Goal: Information Seeking & Learning: Learn about a topic

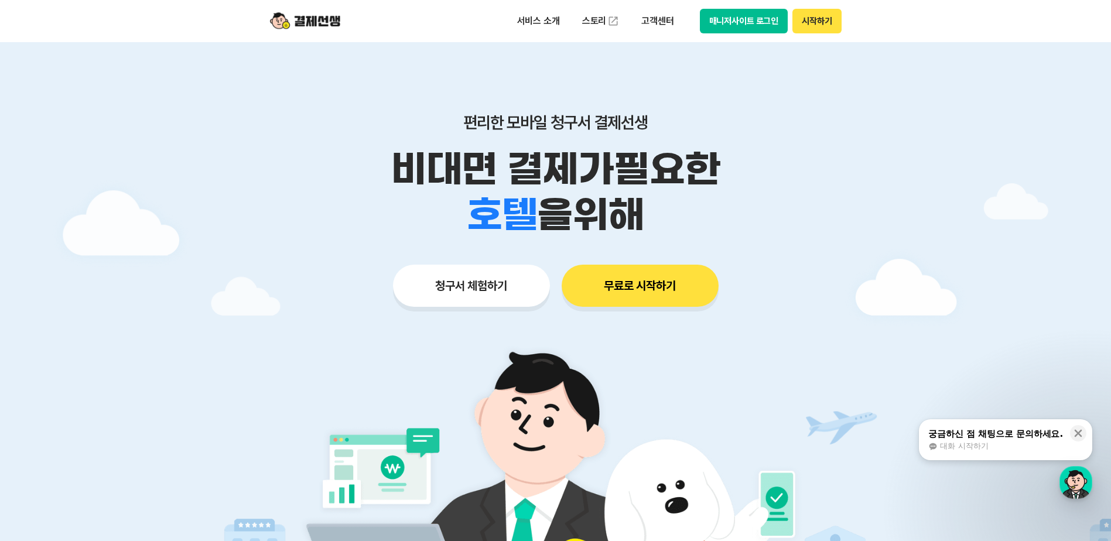
click at [812, 14] on button "시작하기" at bounding box center [816, 21] width 49 height 25
click at [759, 22] on button "매니저사이트 로그인" at bounding box center [744, 21] width 88 height 25
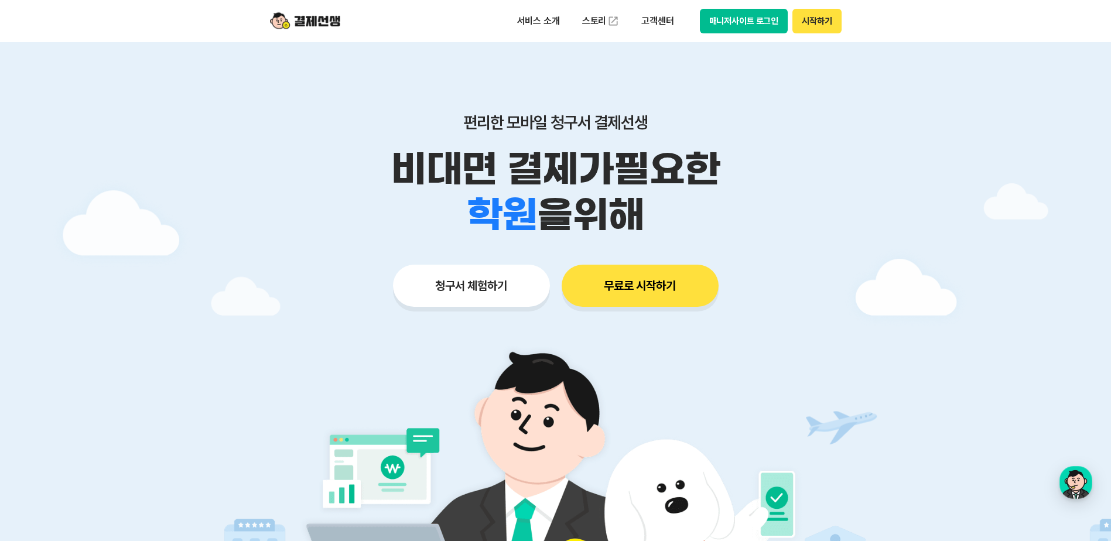
click at [655, 285] on button "무료로 시작하기" at bounding box center [640, 286] width 157 height 42
click at [669, 17] on p "고객센터" at bounding box center [657, 21] width 49 height 21
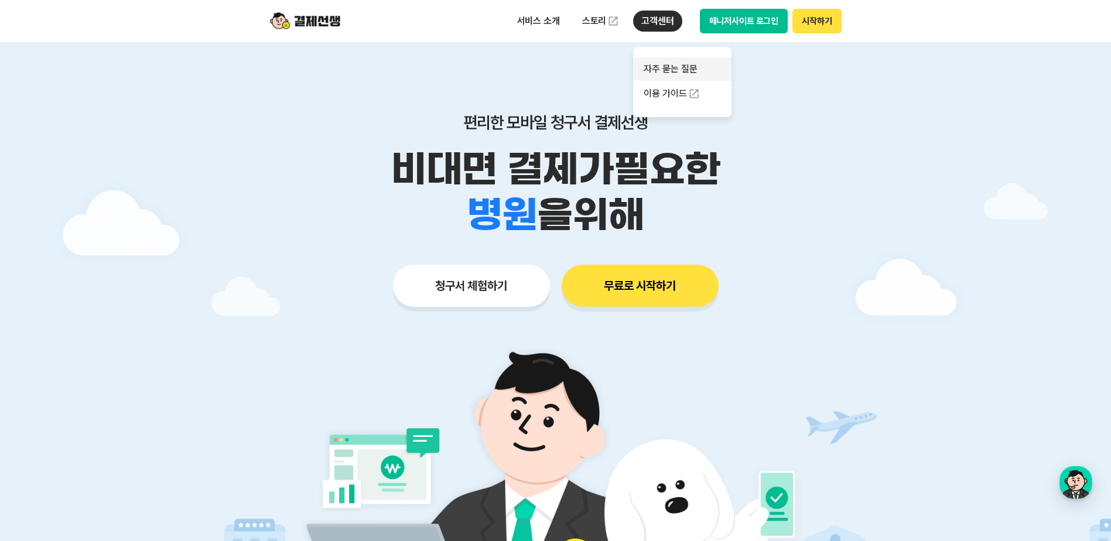
drag, startPoint x: 678, startPoint y: 56, endPoint x: 672, endPoint y: 73, distance: 18.5
click at [677, 57] on ul "자주 묻는 질문 이용 가이드" at bounding box center [682, 82] width 98 height 70
click at [672, 73] on link "자주 묻는 질문" at bounding box center [682, 68] width 98 height 23
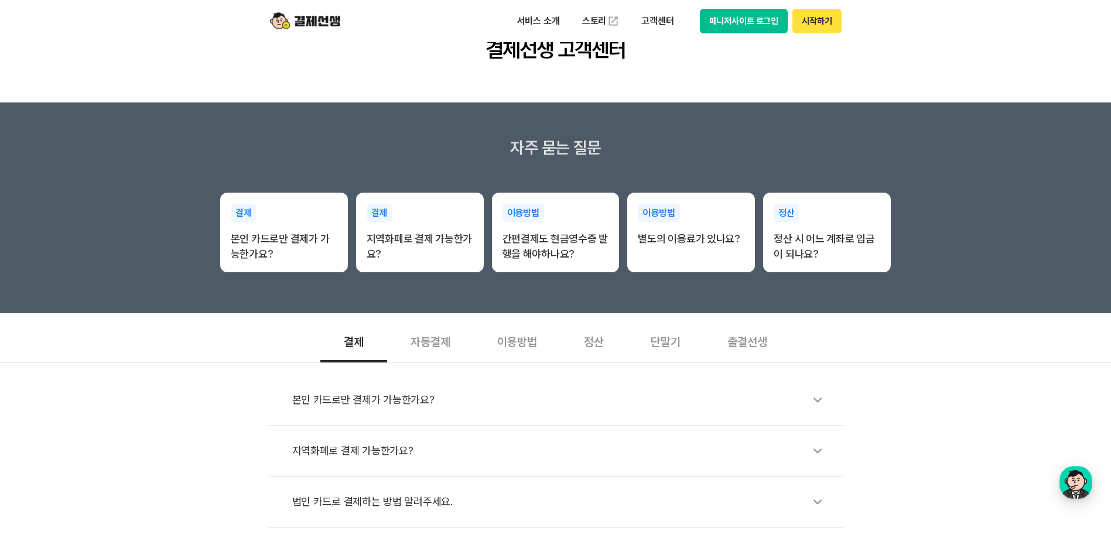
scroll to position [293, 0]
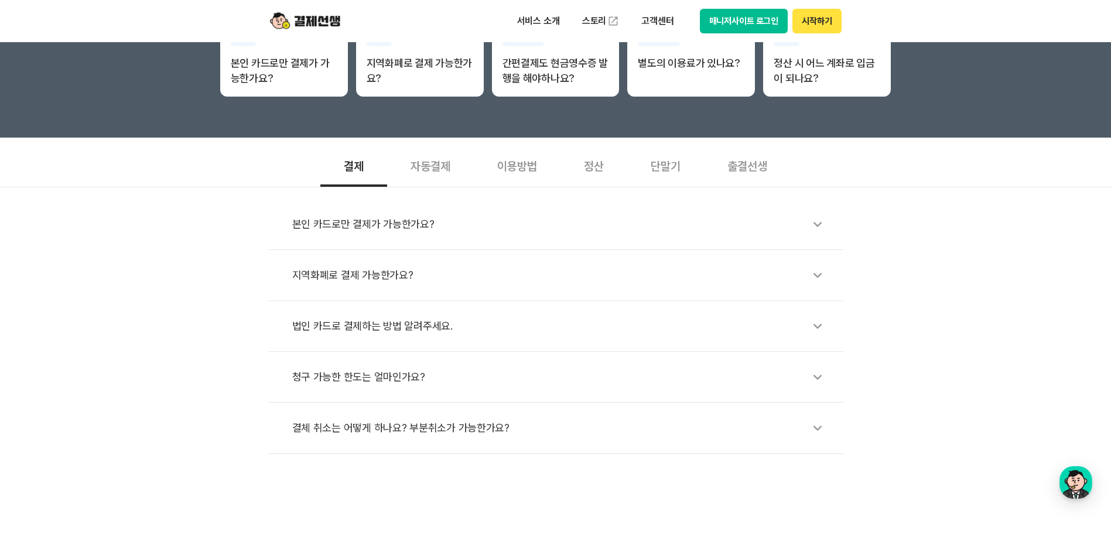
click at [665, 166] on div "단말기" at bounding box center [665, 164] width 77 height 43
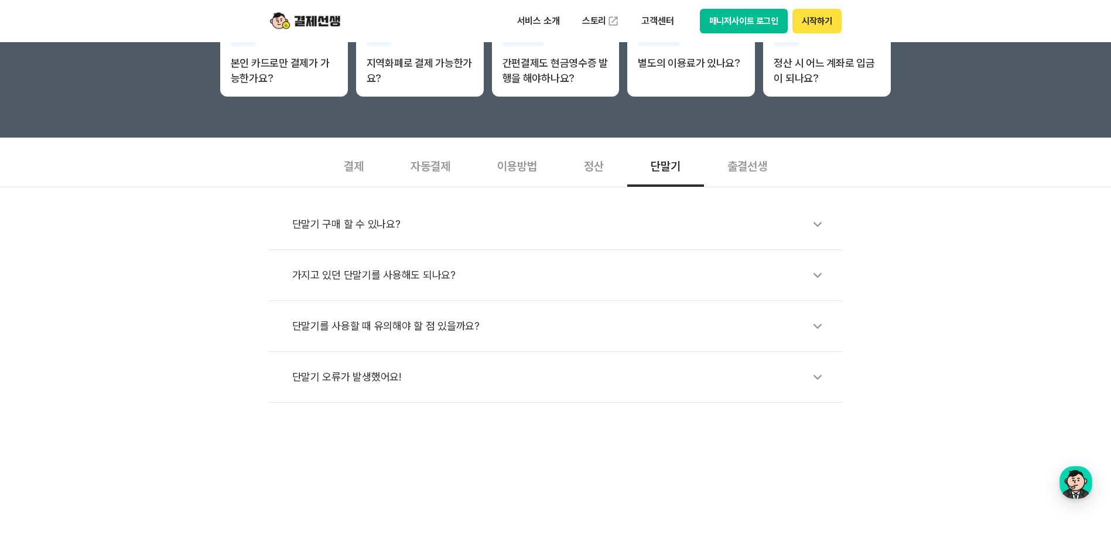
click at [761, 170] on div "출결선생" at bounding box center [747, 164] width 87 height 43
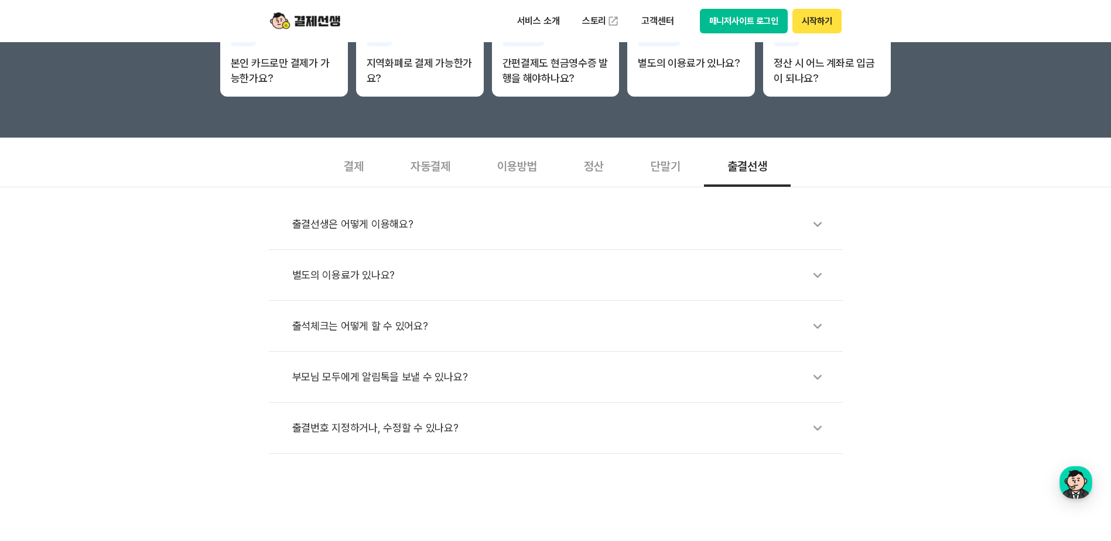
click at [514, 160] on div "이용방법" at bounding box center [517, 164] width 87 height 43
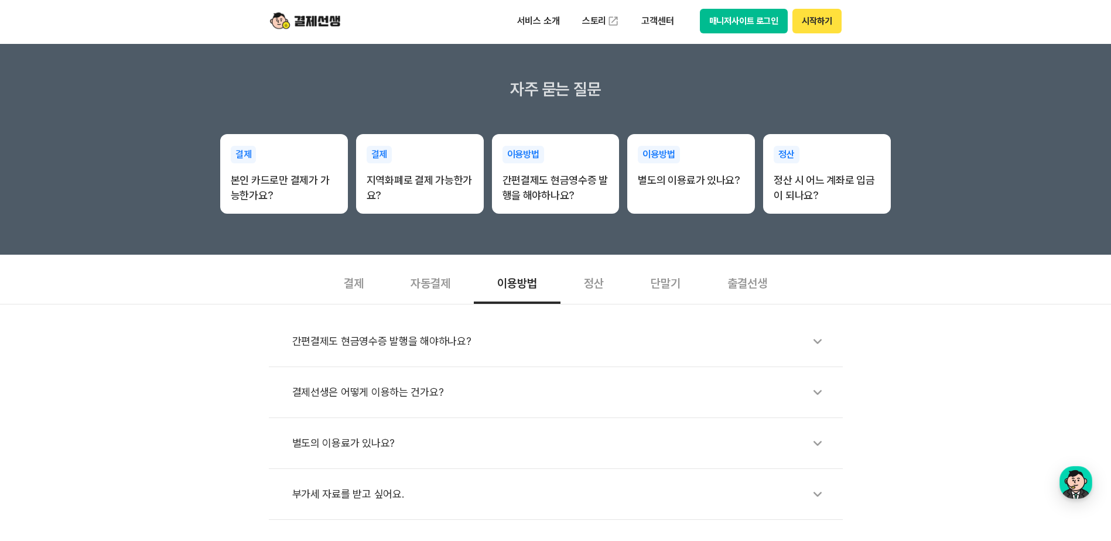
scroll to position [234, 0]
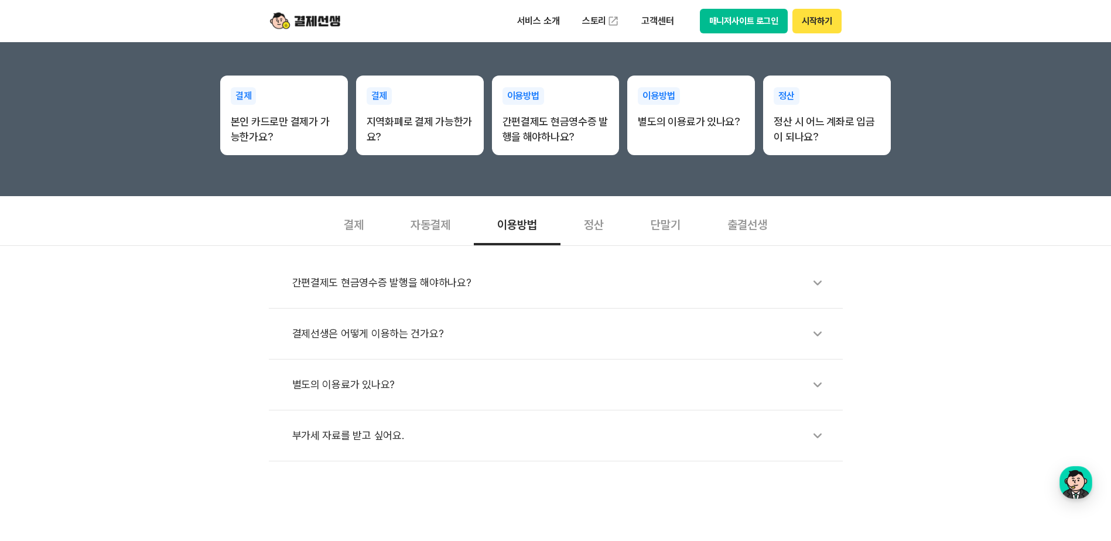
click at [365, 435] on div "부가세 자료를 받고 싶어요." at bounding box center [561, 435] width 539 height 27
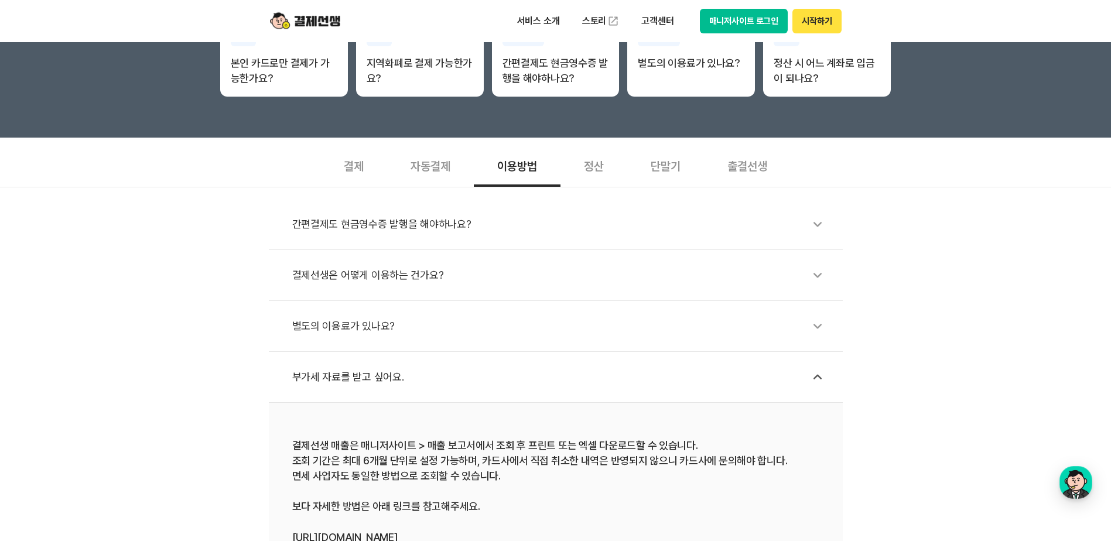
scroll to position [351, 0]
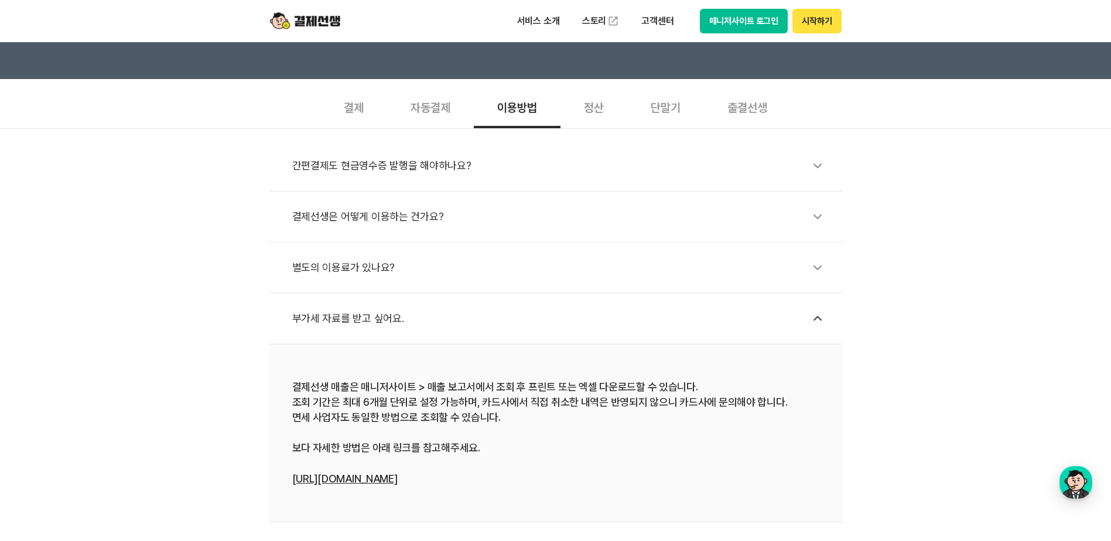
click at [754, 25] on button "매니저사이트 로그인" at bounding box center [744, 21] width 88 height 25
